Goal: Navigation & Orientation: Find specific page/section

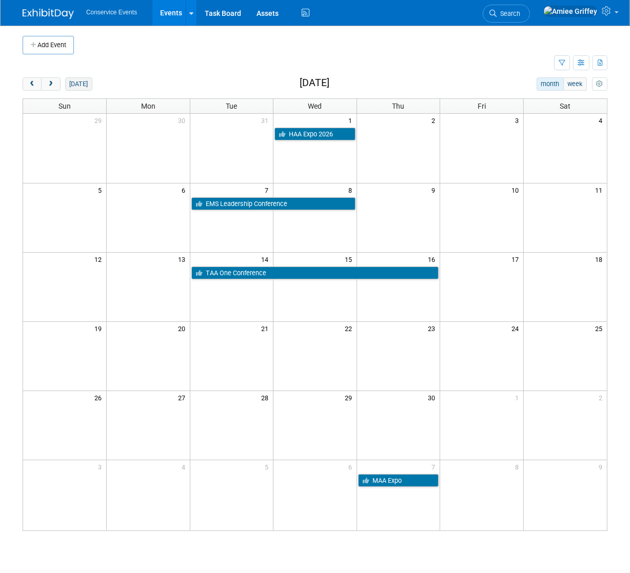
click at [79, 84] on button "today" at bounding box center [78, 83] width 27 height 13
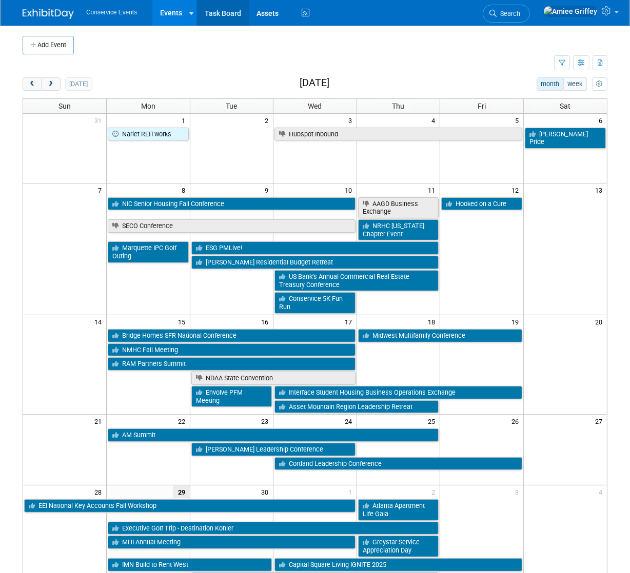
click at [226, 15] on link "Task Board" at bounding box center [223, 13] width 52 height 26
click at [52, 85] on span "next" at bounding box center [51, 84] width 8 height 7
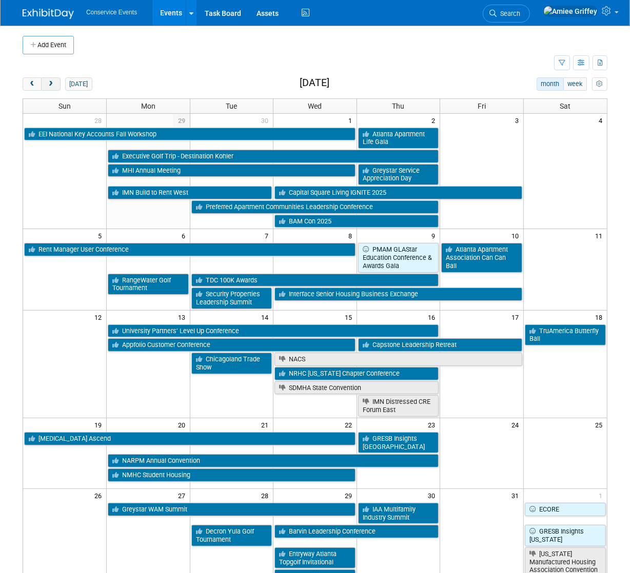
click at [52, 85] on span "next" at bounding box center [51, 84] width 8 height 7
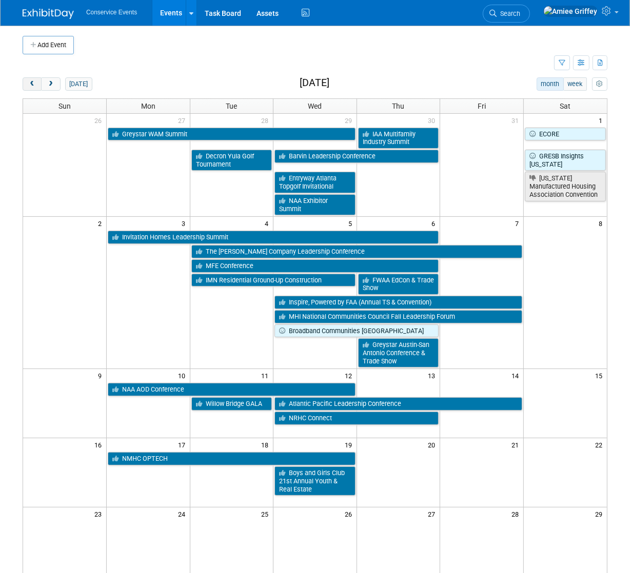
click at [34, 83] on span "prev" at bounding box center [32, 84] width 8 height 7
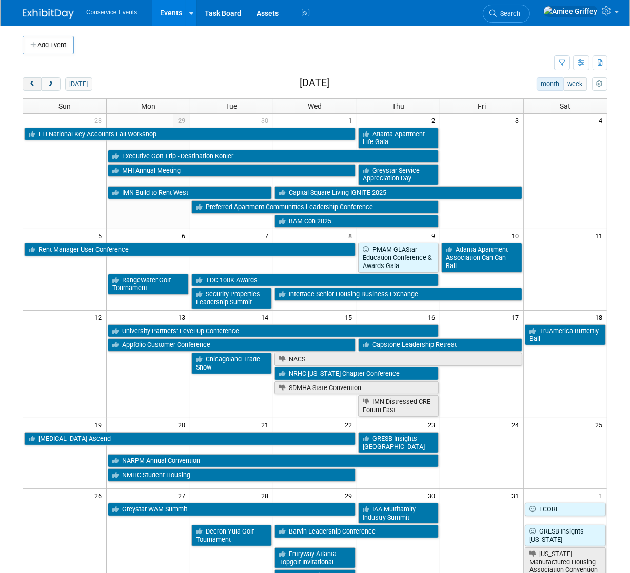
click at [28, 90] on button "prev" at bounding box center [32, 83] width 19 height 13
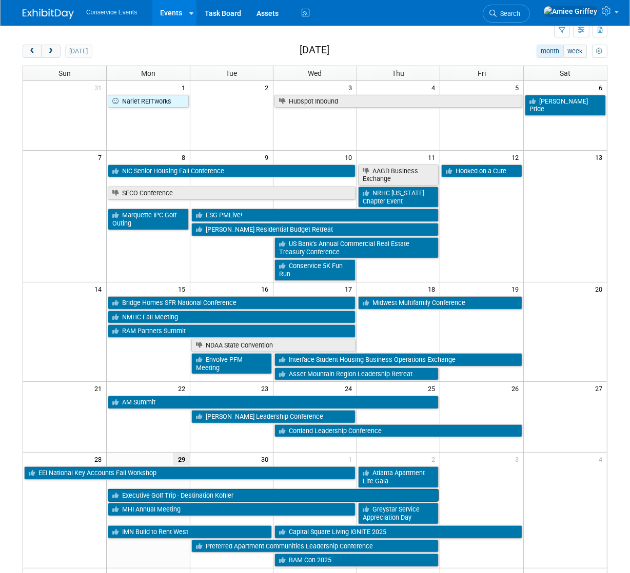
scroll to position [35, 0]
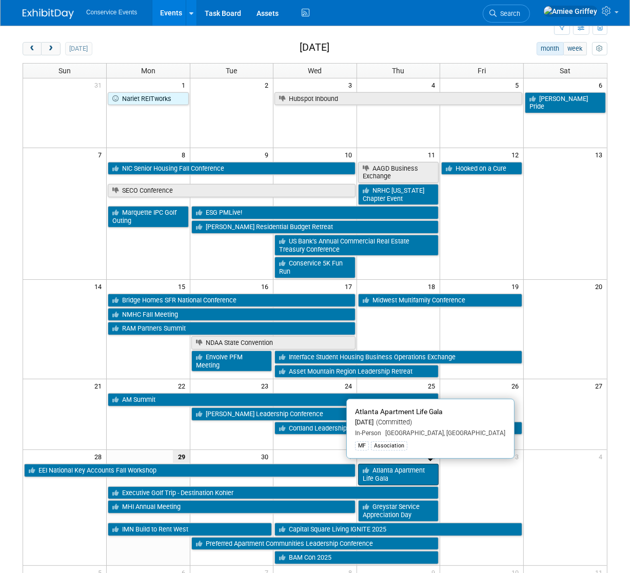
click at [395, 473] on link "Atlanta Apartment Life Gala" at bounding box center [398, 474] width 81 height 21
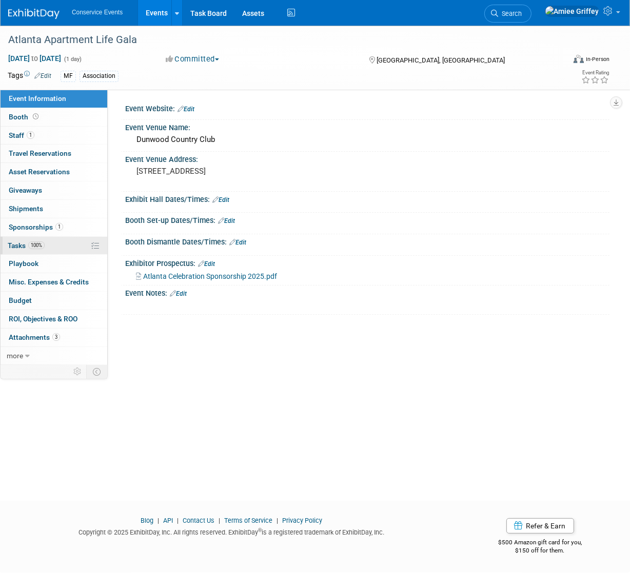
click at [26, 245] on span "Tasks 100%" at bounding box center [26, 245] width 37 height 8
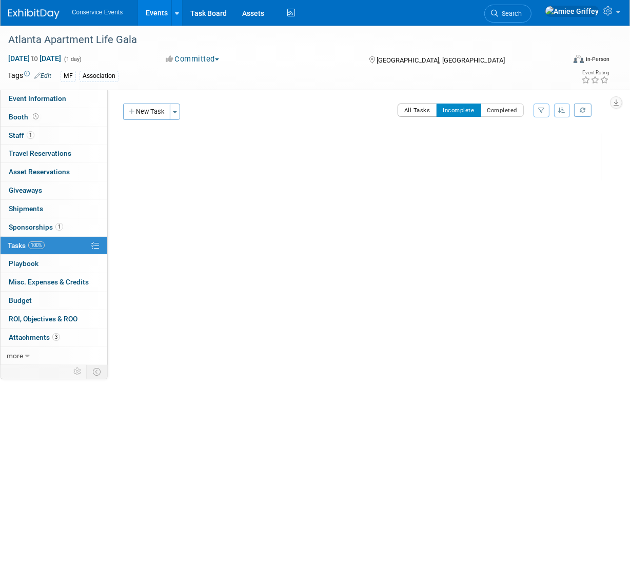
click at [423, 111] on button "All Tasks" at bounding box center [416, 110] width 39 height 13
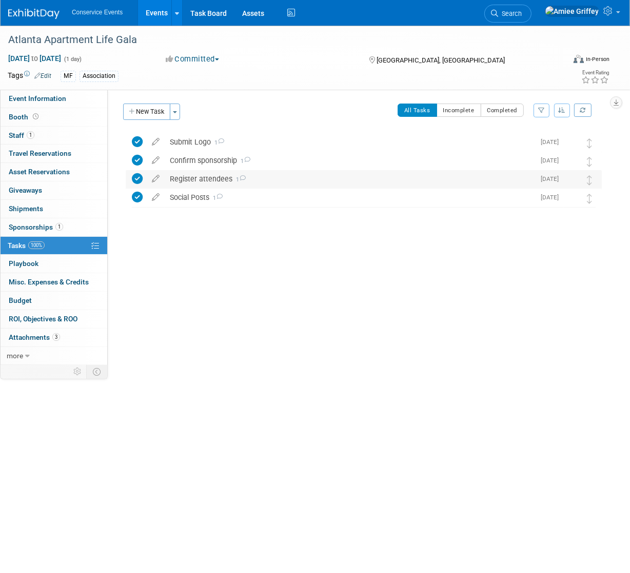
click at [197, 179] on div "Register attendees 1" at bounding box center [350, 178] width 370 height 17
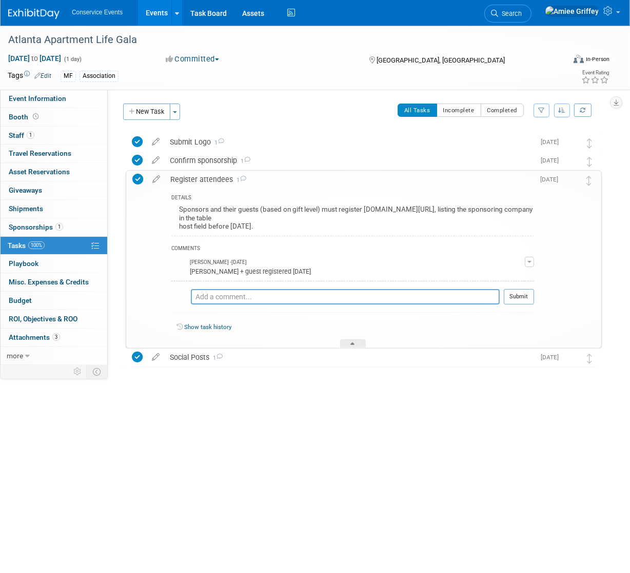
click at [197, 179] on div "Register attendees 1" at bounding box center [349, 179] width 369 height 17
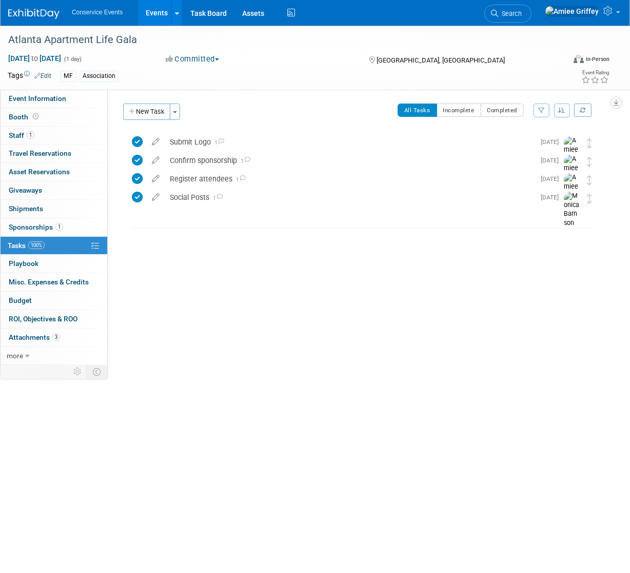
click at [151, 19] on link "Events" at bounding box center [156, 13] width 37 height 26
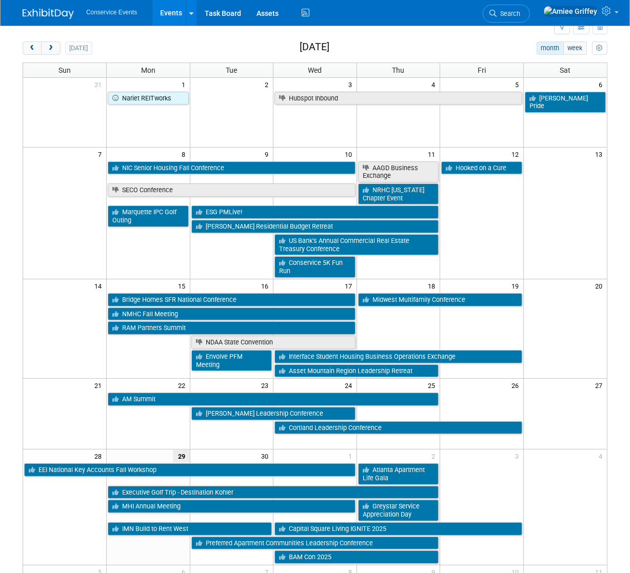
scroll to position [37, 0]
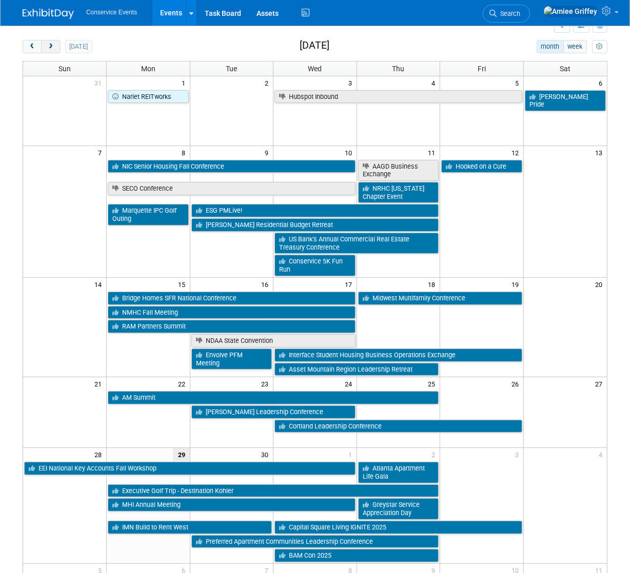
click at [50, 50] on button "next" at bounding box center [50, 46] width 19 height 13
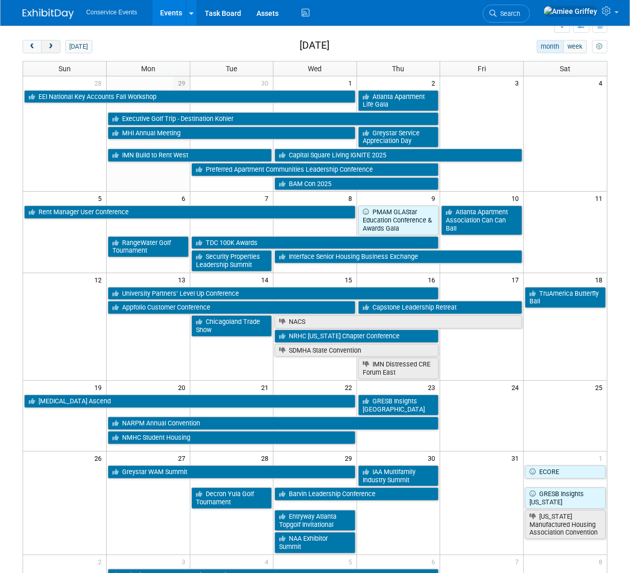
click at [49, 48] on span "next" at bounding box center [51, 47] width 8 height 7
